Goal: Information Seeking & Learning: Check status

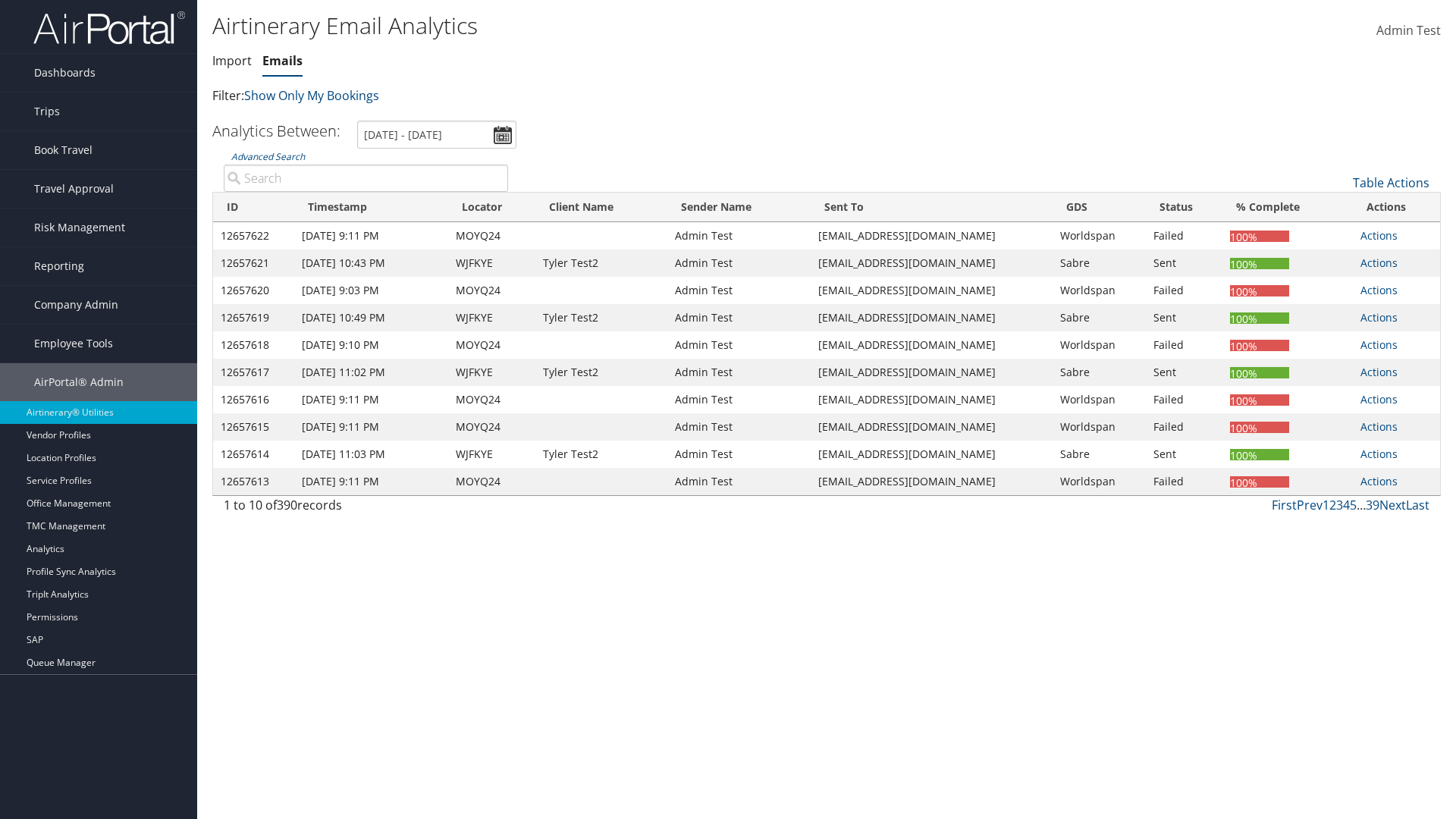
click at [282, 61] on link "Emails" at bounding box center [283, 61] width 40 height 17
click at [268, 156] on link "Advanced Search" at bounding box center [267, 156] width 73 height 13
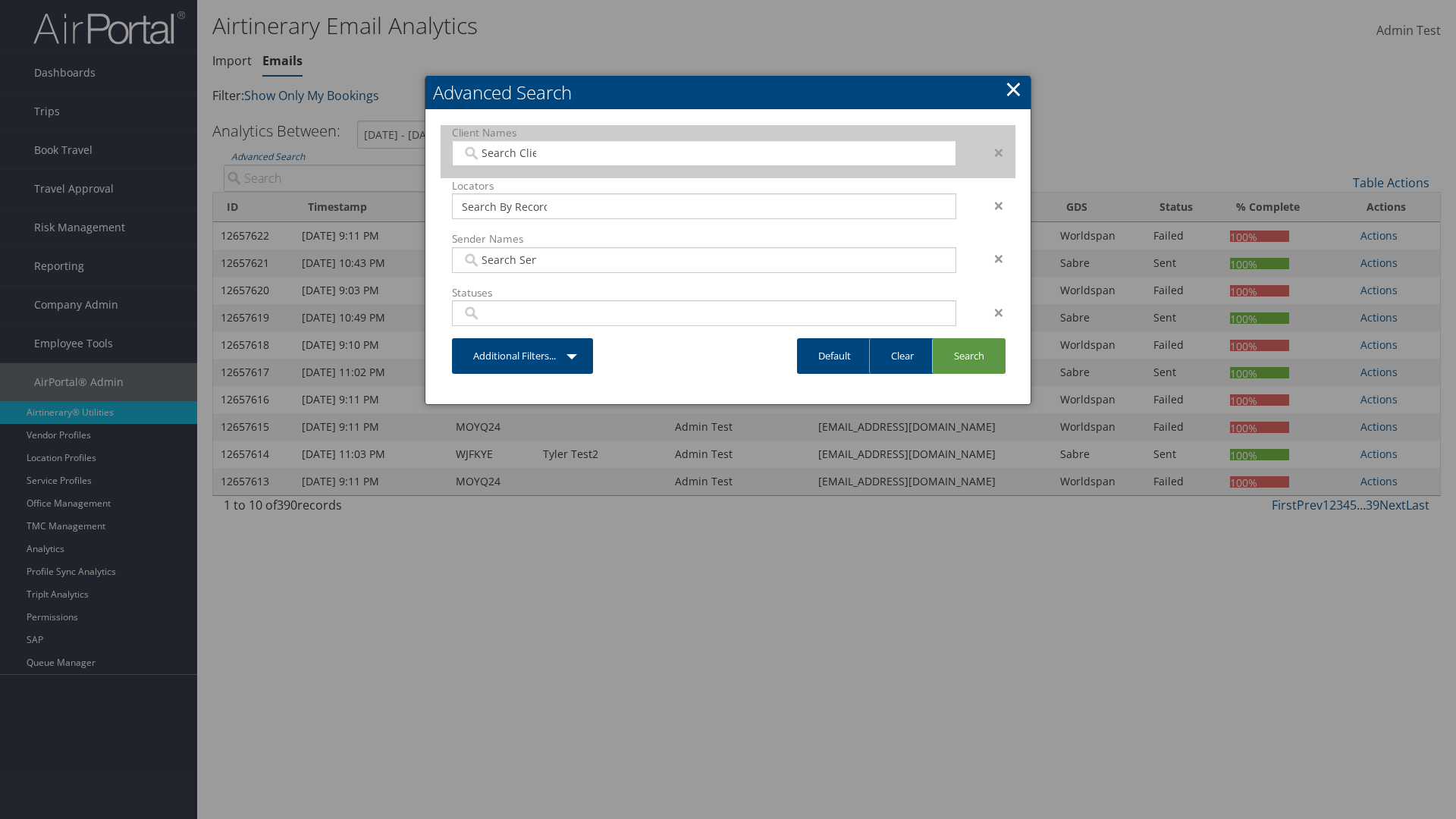
click at [504, 152] on input "search" at bounding box center [504, 153] width 85 height 15
type input "[PERSON_NAME] Business Travel"
type input "72"
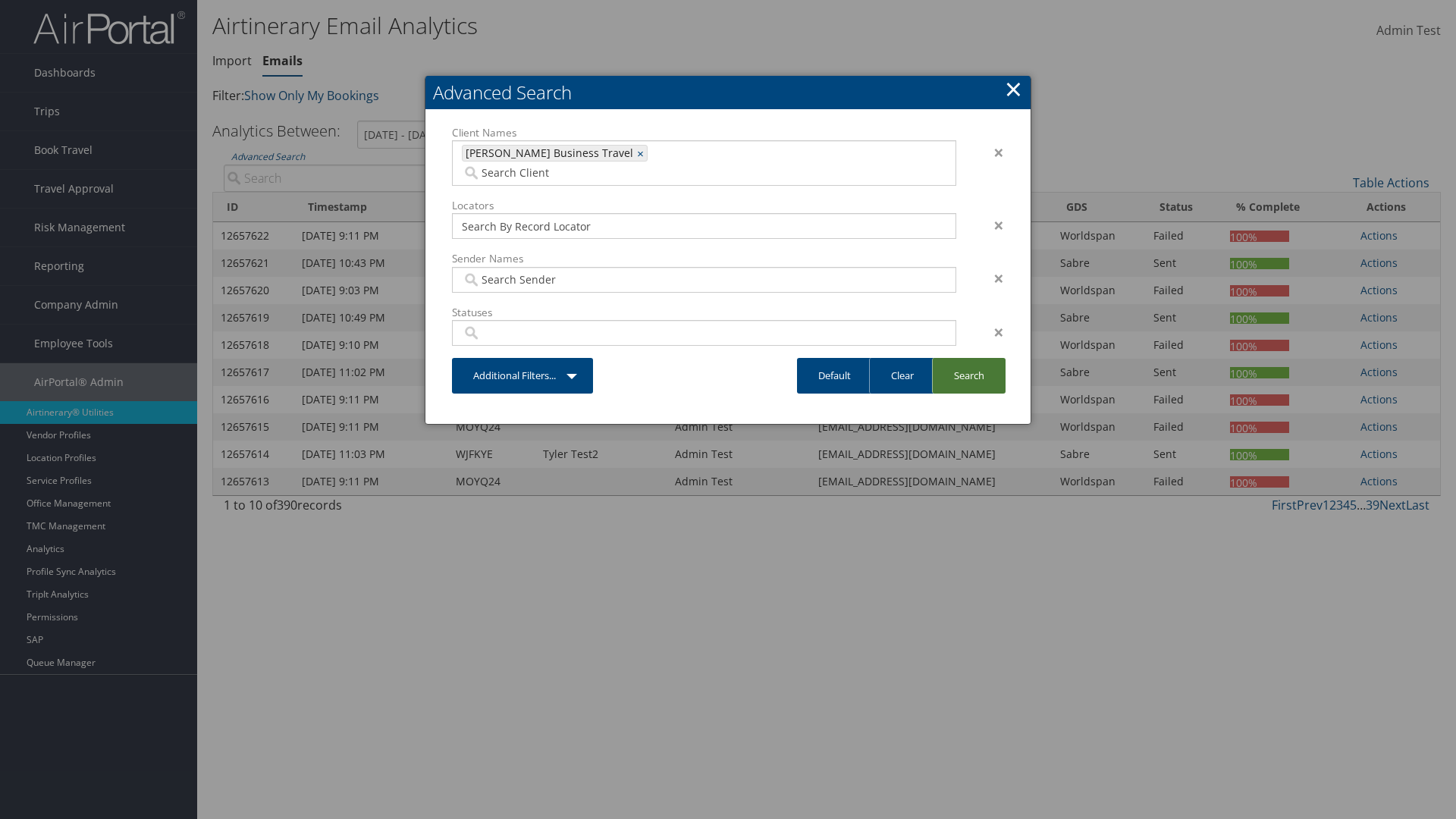
click at [969, 358] on link "Search" at bounding box center [968, 376] width 73 height 36
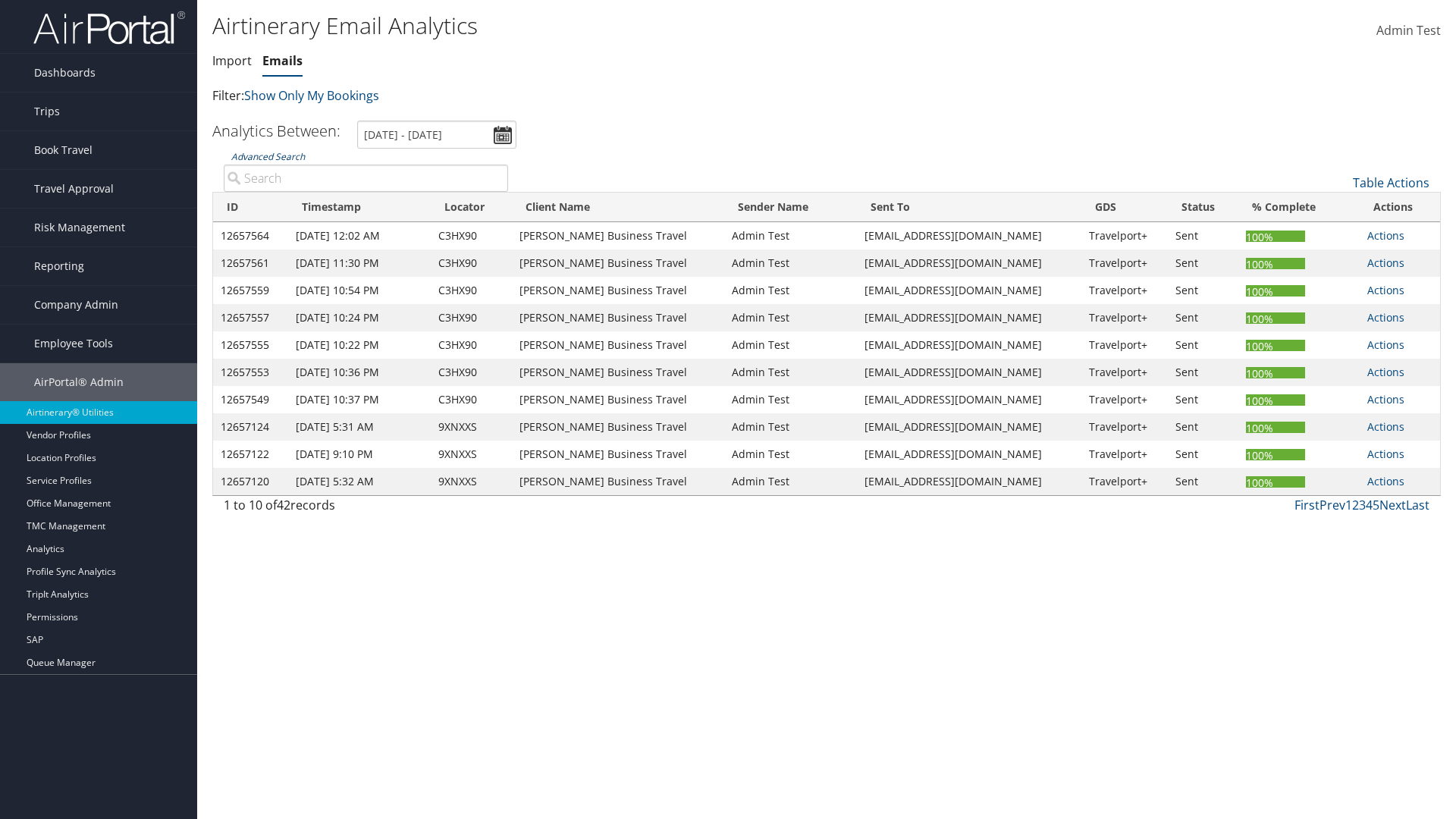
click at [268, 156] on link "Advanced Search" at bounding box center [267, 156] width 73 height 13
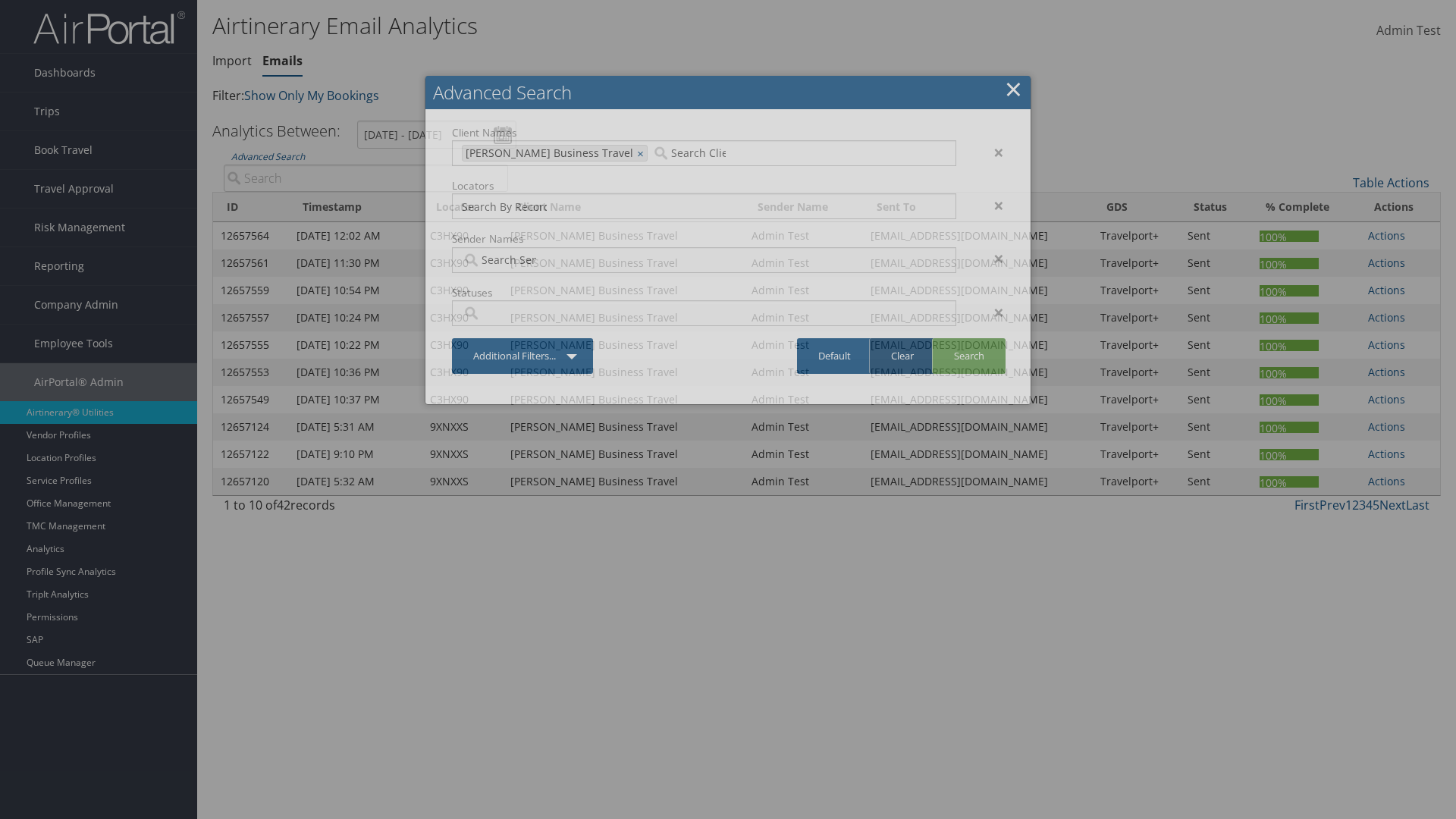
click at [901, 355] on link "Clear" at bounding box center [901, 356] width 66 height 36
click at [969, 355] on link "Search" at bounding box center [968, 356] width 73 height 36
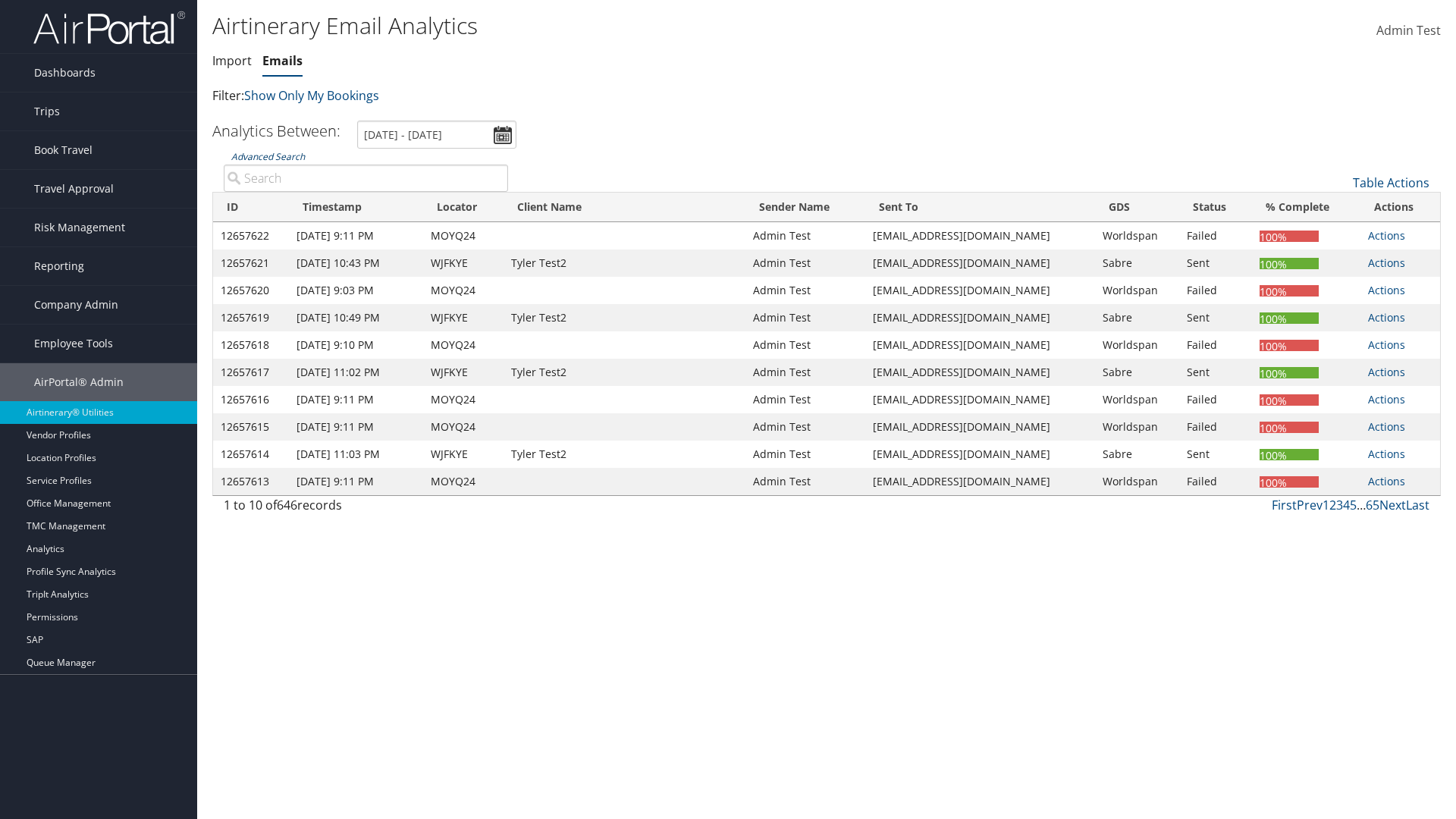
click at [268, 156] on link "Advanced Search" at bounding box center [267, 156] width 73 height 13
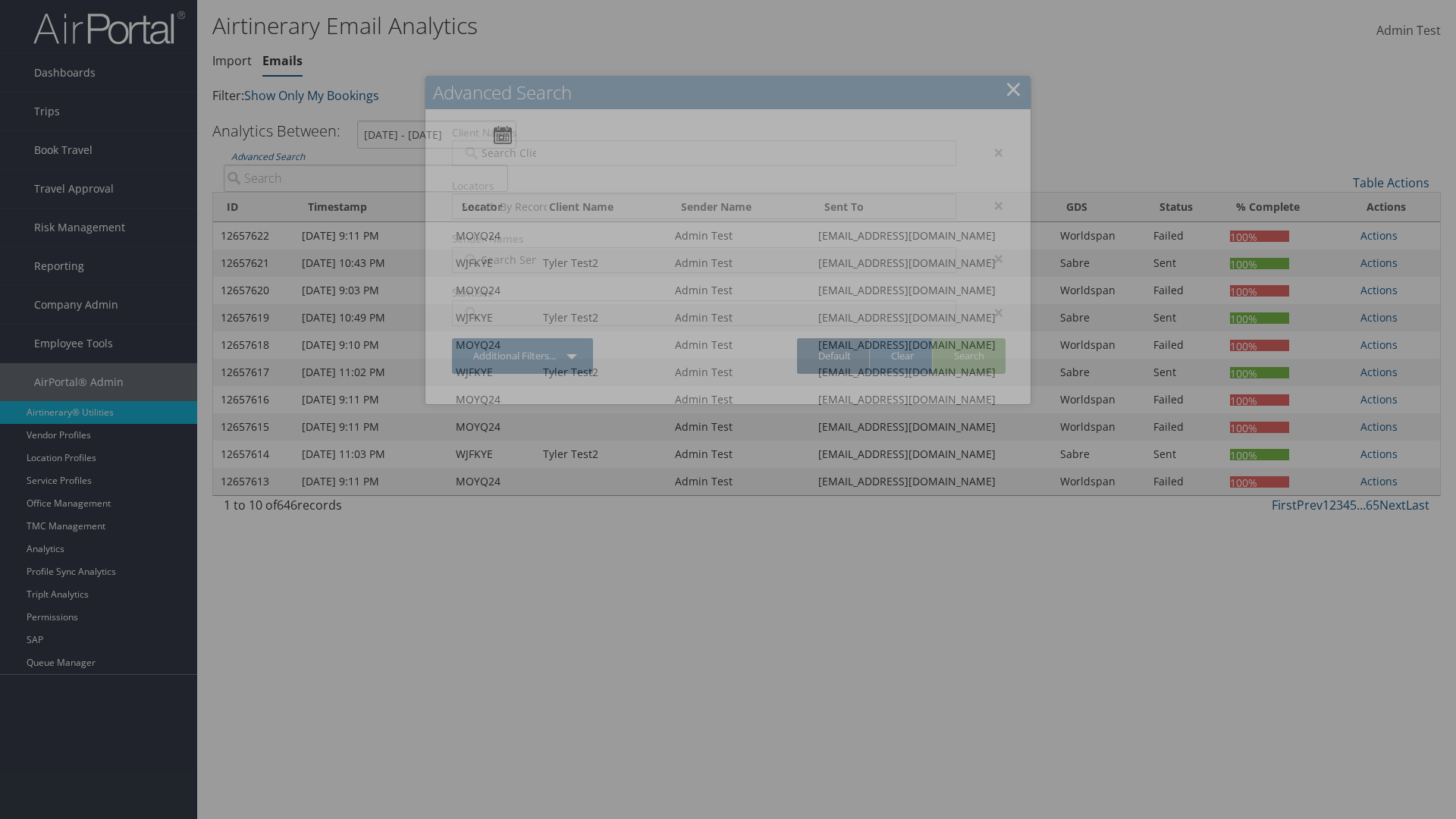
click at [834, 355] on link "Default" at bounding box center [834, 356] width 75 height 36
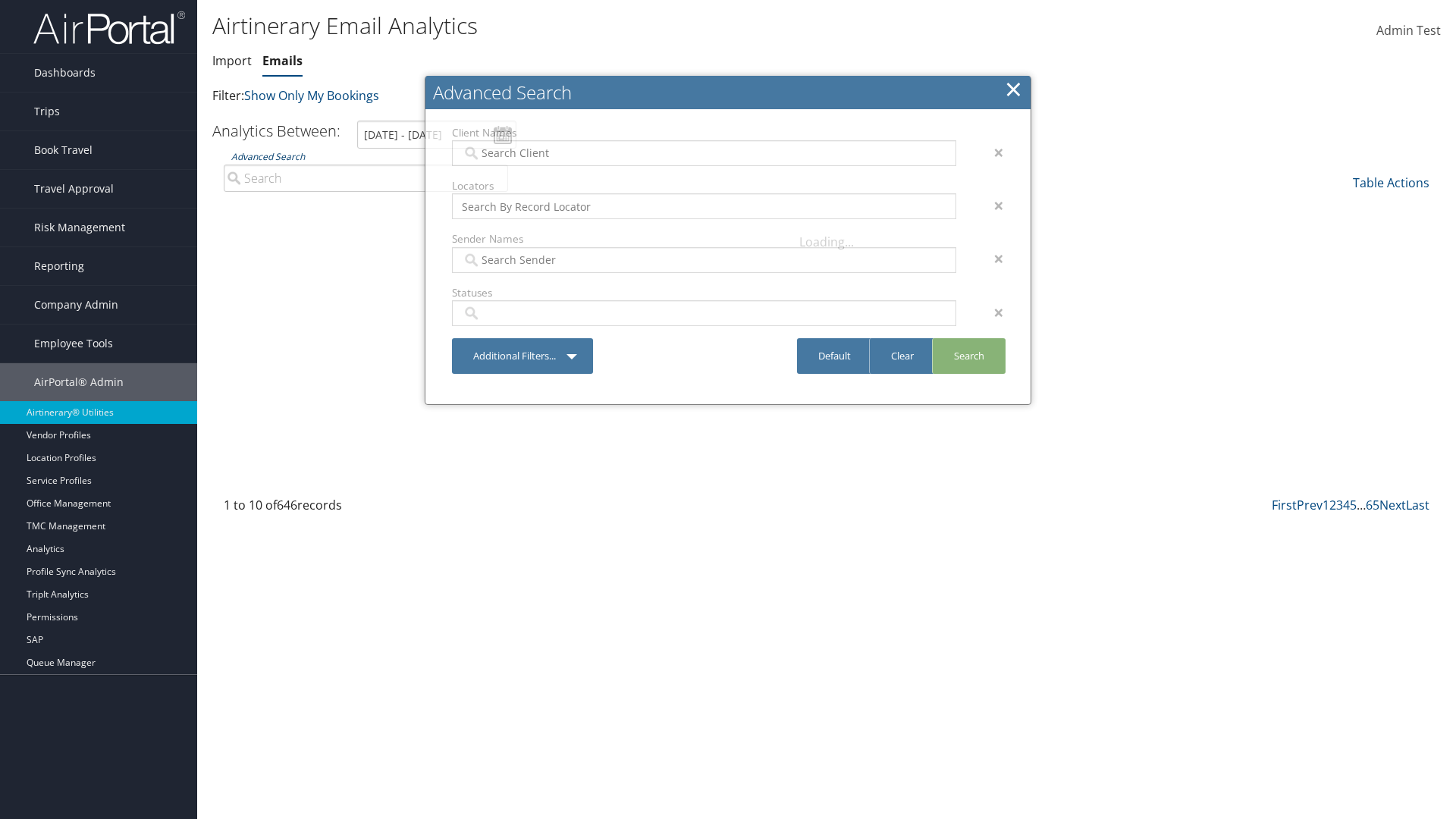
click at [268, 156] on link "Advanced Search" at bounding box center [267, 156] width 73 height 13
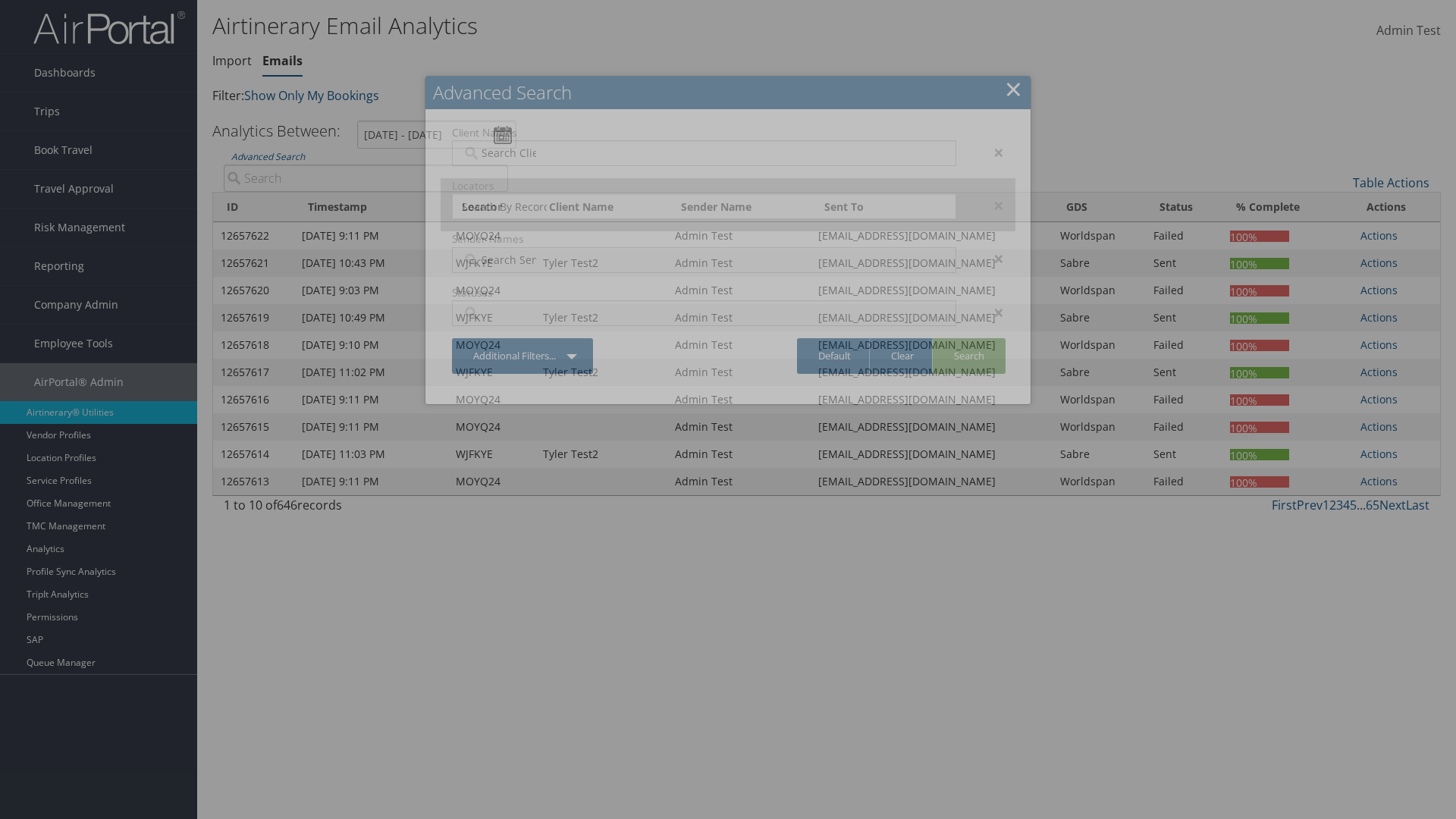
click at [991, 151] on div "×" at bounding box center [992, 153] width 48 height 19
click at [991, 196] on div "×" at bounding box center [992, 206] width 48 height 19
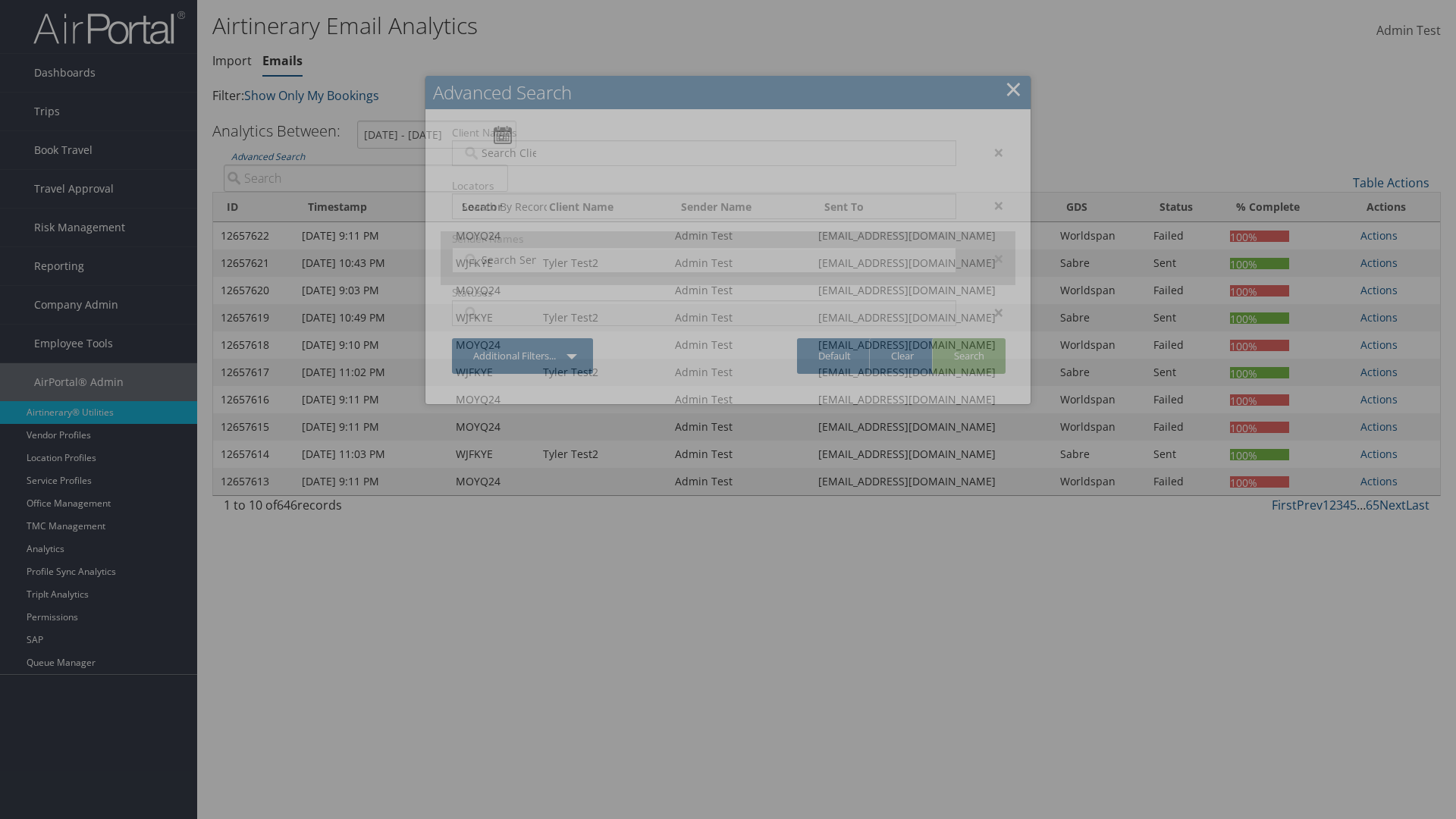
click at [991, 250] on div "×" at bounding box center [992, 259] width 48 height 19
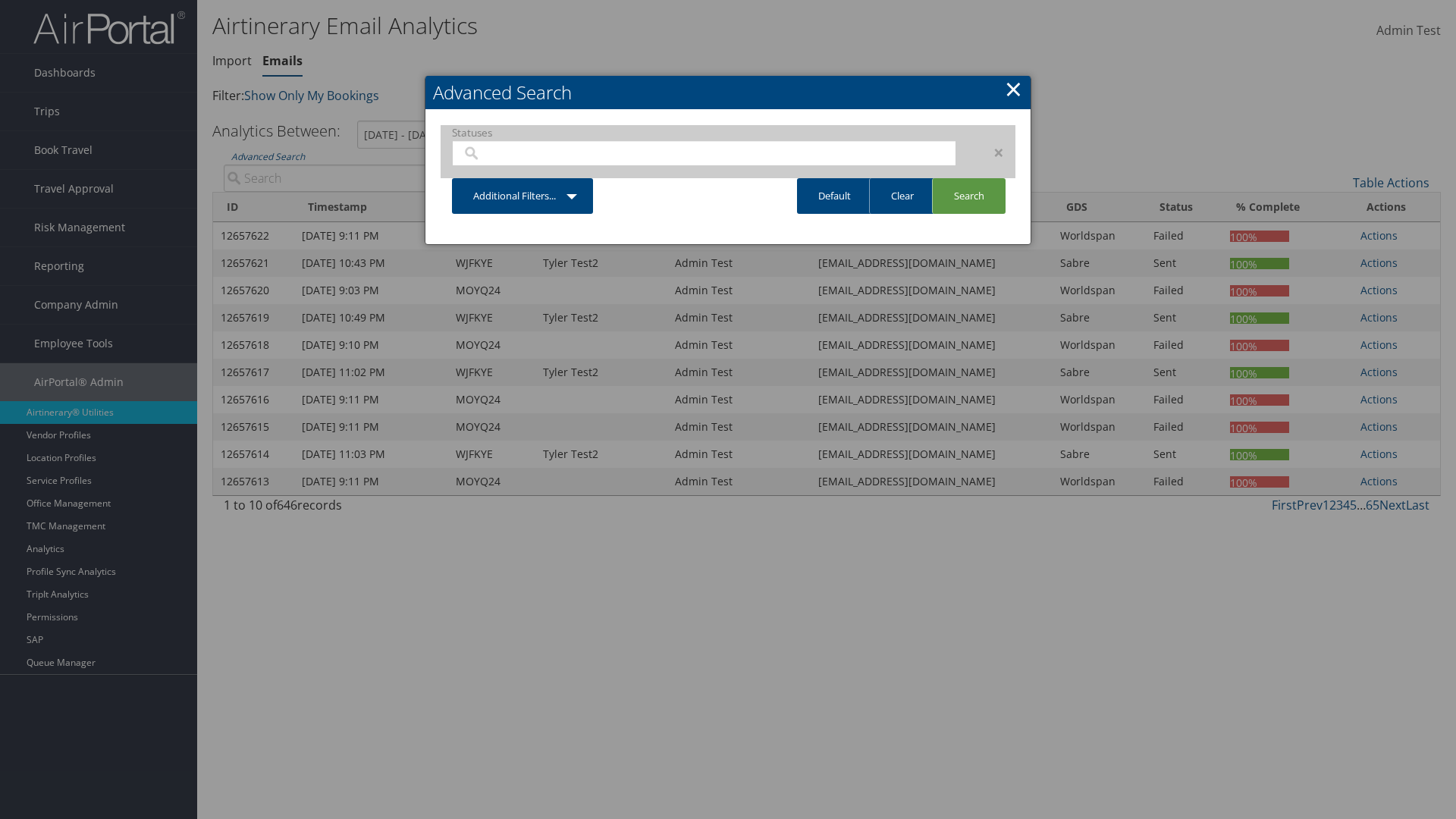
click at [991, 151] on div "×" at bounding box center [992, 153] width 48 height 19
